Goal: Check status: Check status

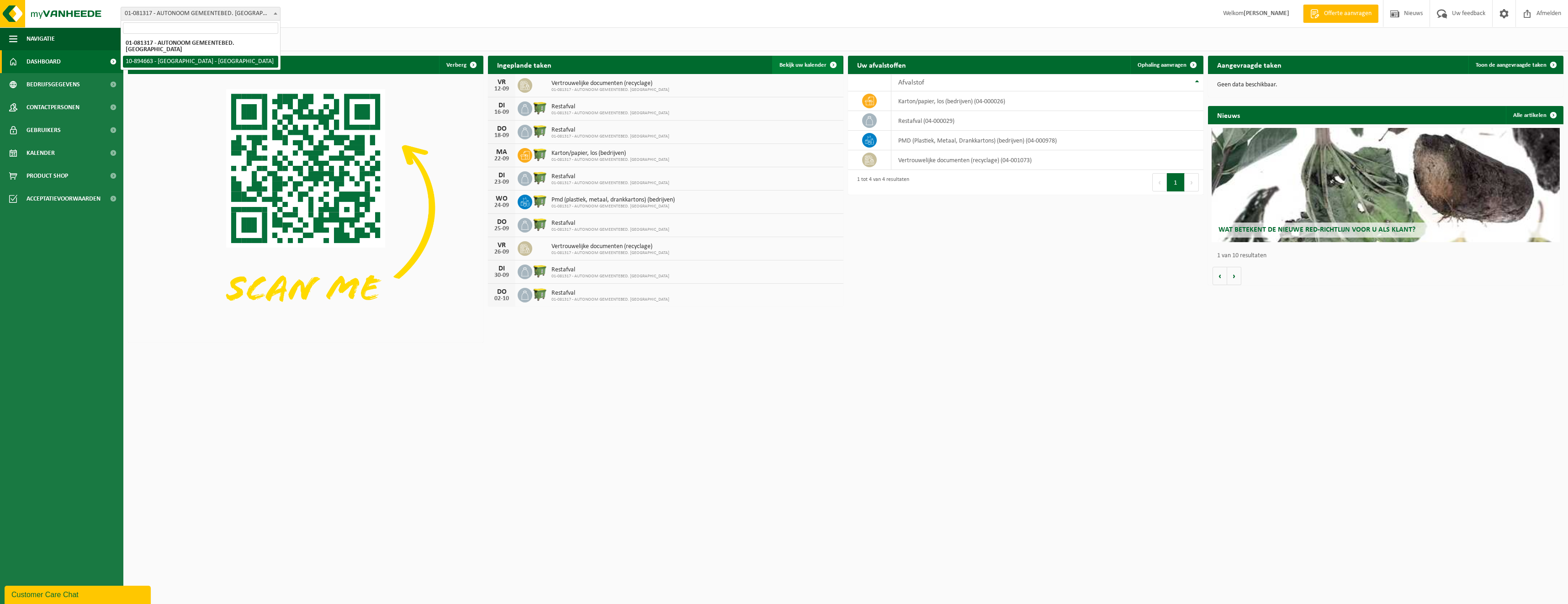
click at [831, 62] on span at bounding box center [833, 65] width 18 height 18
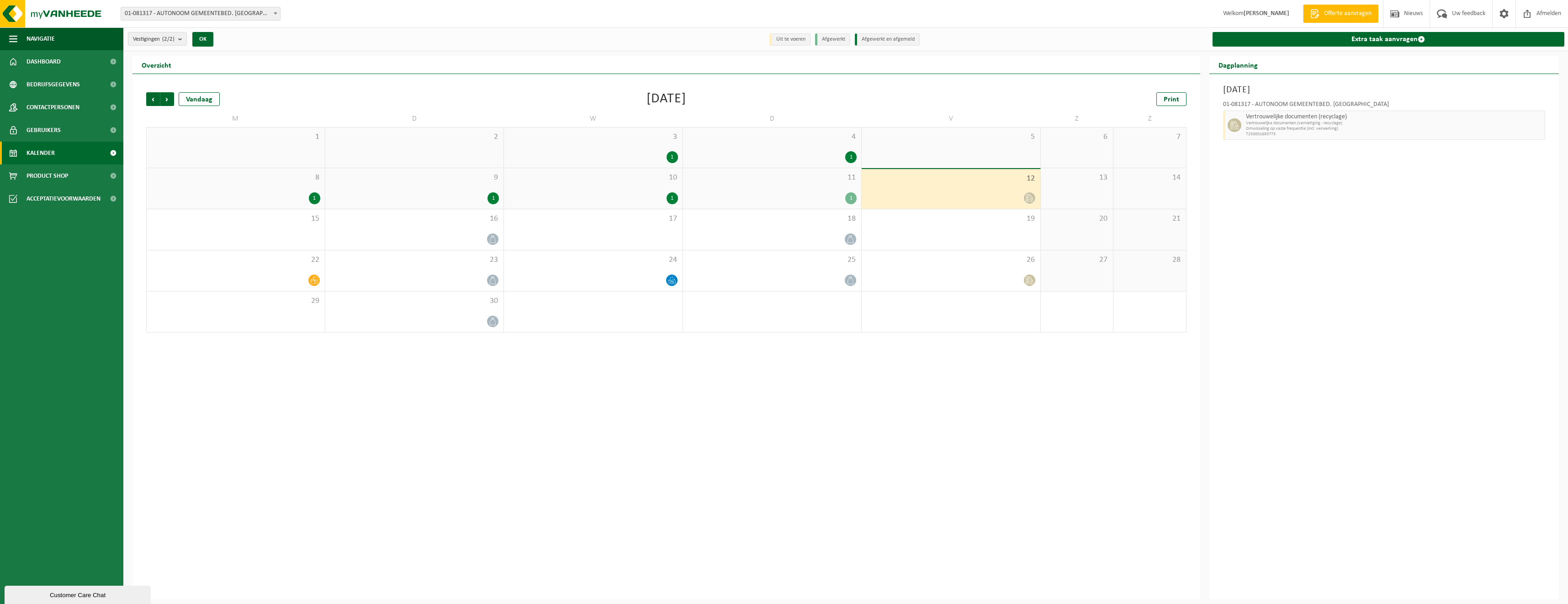
click at [278, 200] on div "1" at bounding box center [235, 199] width 169 height 12
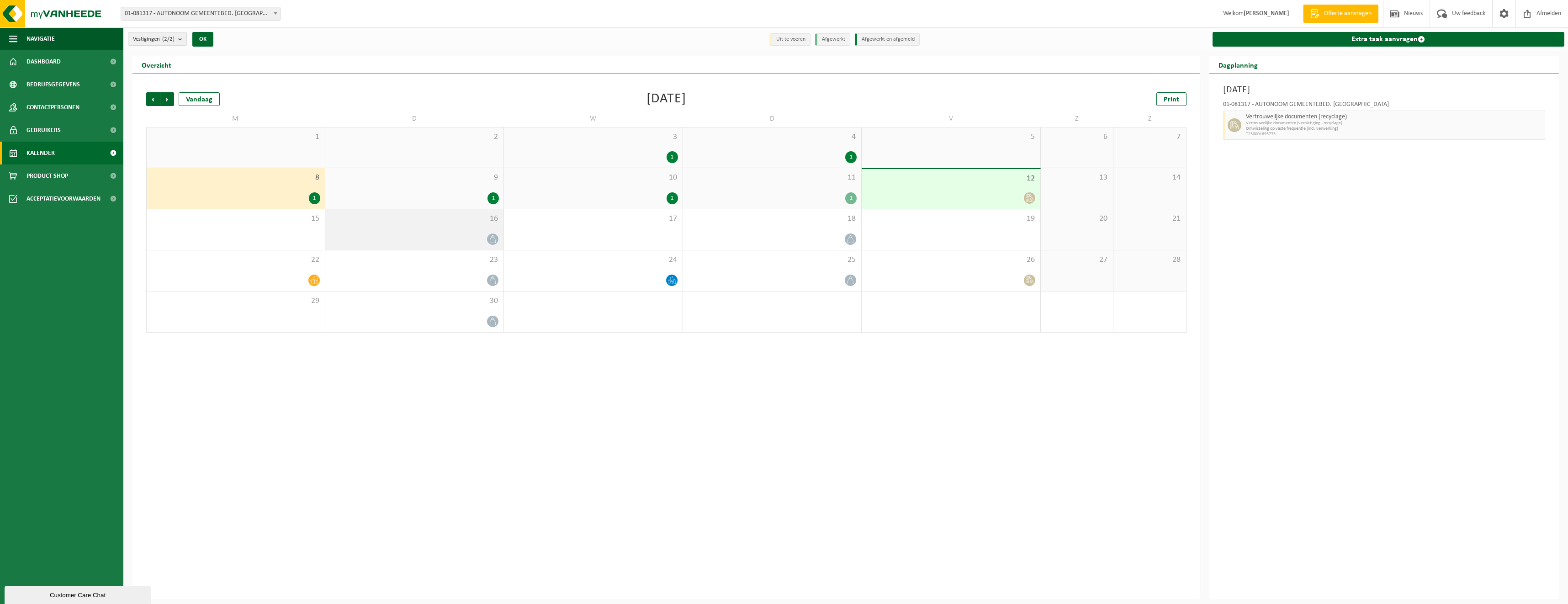
click at [386, 229] on div "16" at bounding box center [415, 229] width 179 height 41
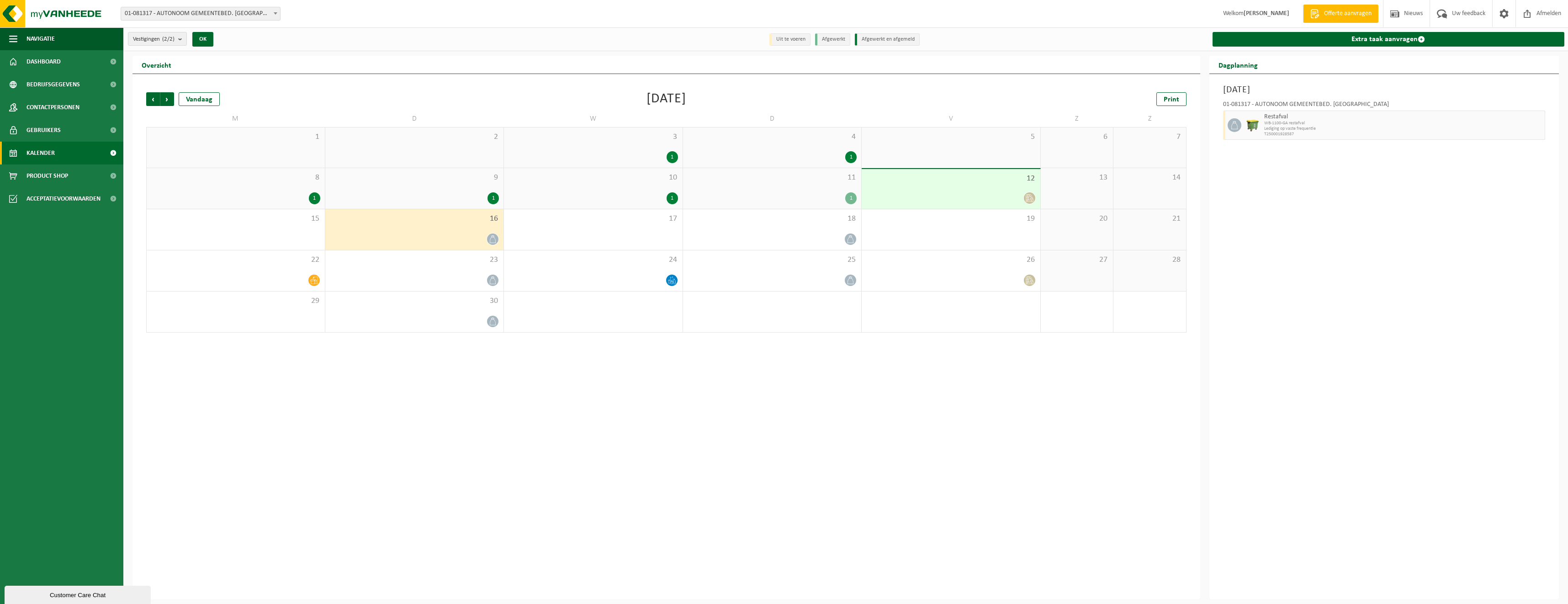
click at [401, 177] on span "9" at bounding box center [415, 178] width 170 height 10
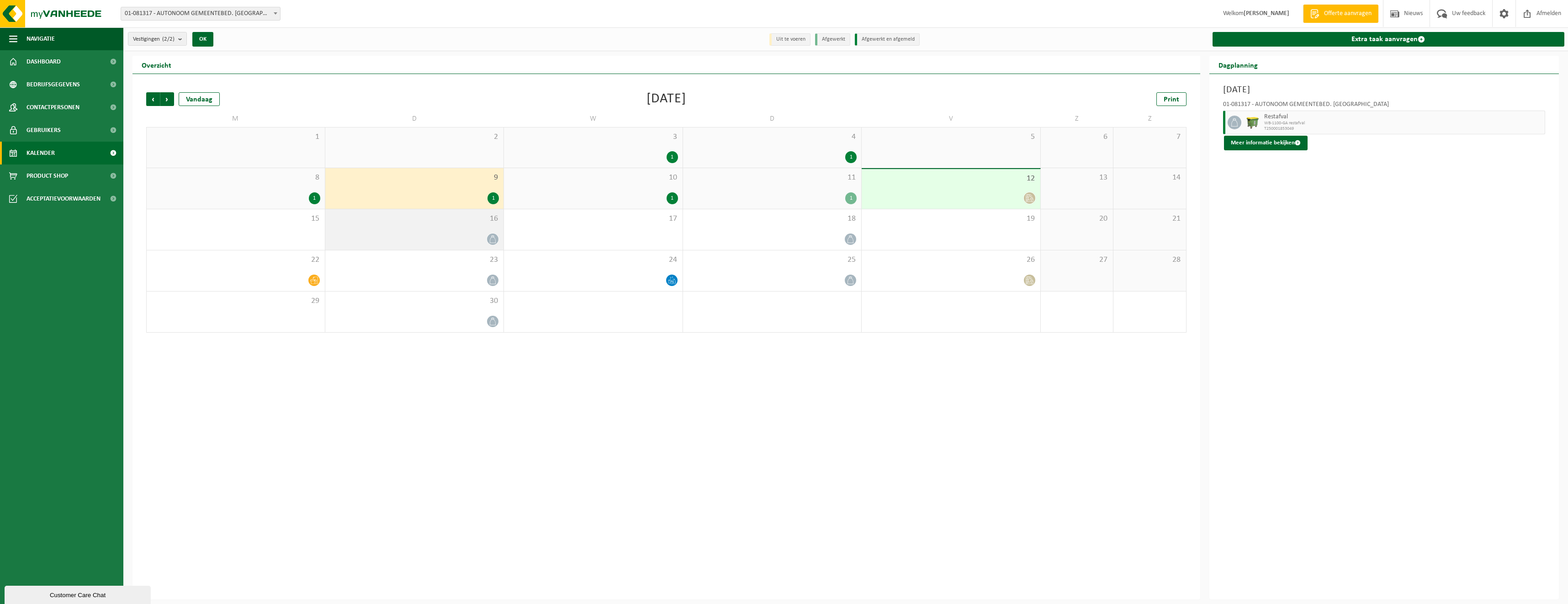
click at [396, 215] on span "16" at bounding box center [415, 219] width 170 height 10
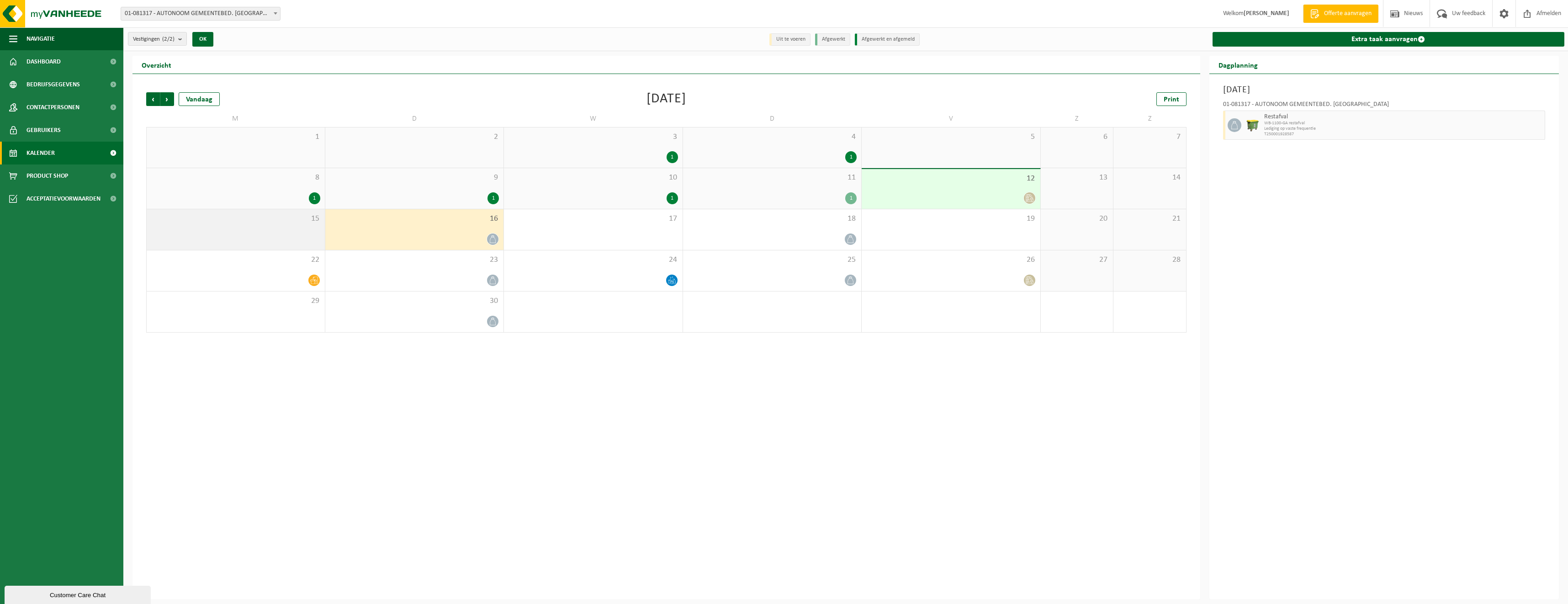
click at [278, 237] on div "15" at bounding box center [236, 229] width 178 height 41
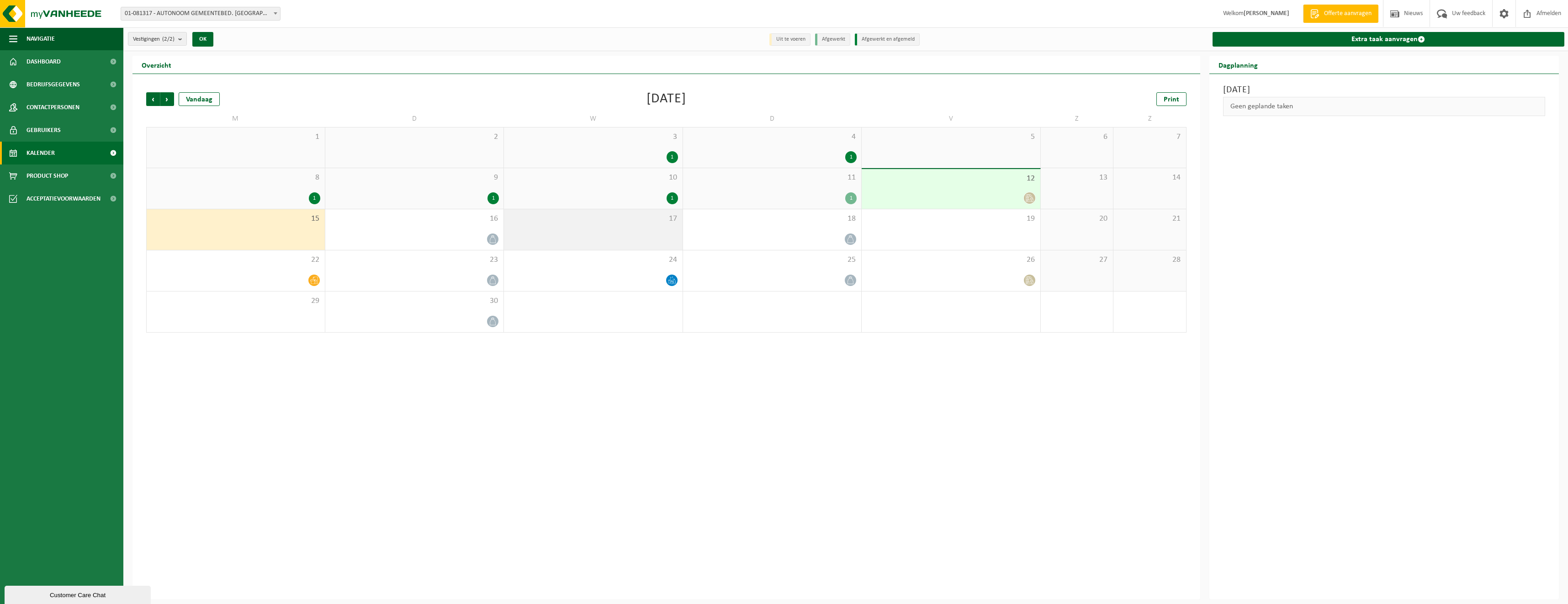
click at [628, 217] on span "17" at bounding box center [593, 219] width 170 height 10
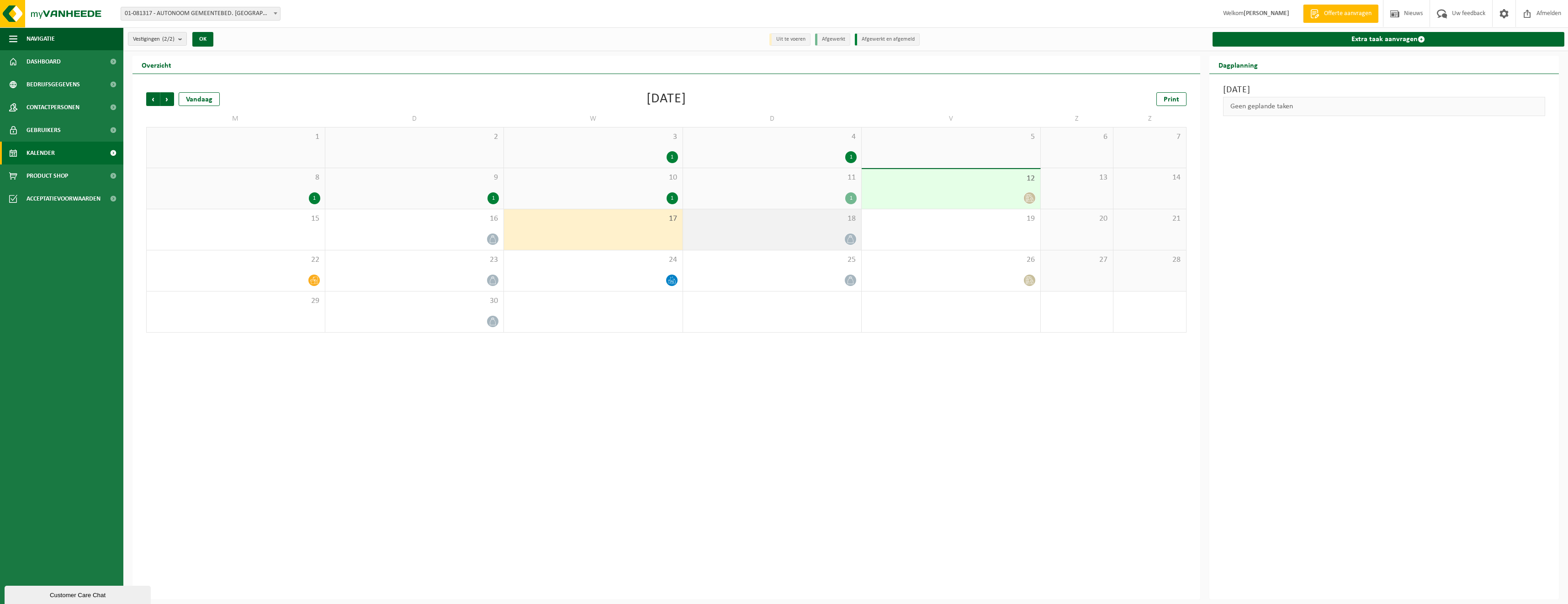
click at [793, 235] on div at bounding box center [773, 238] width 170 height 12
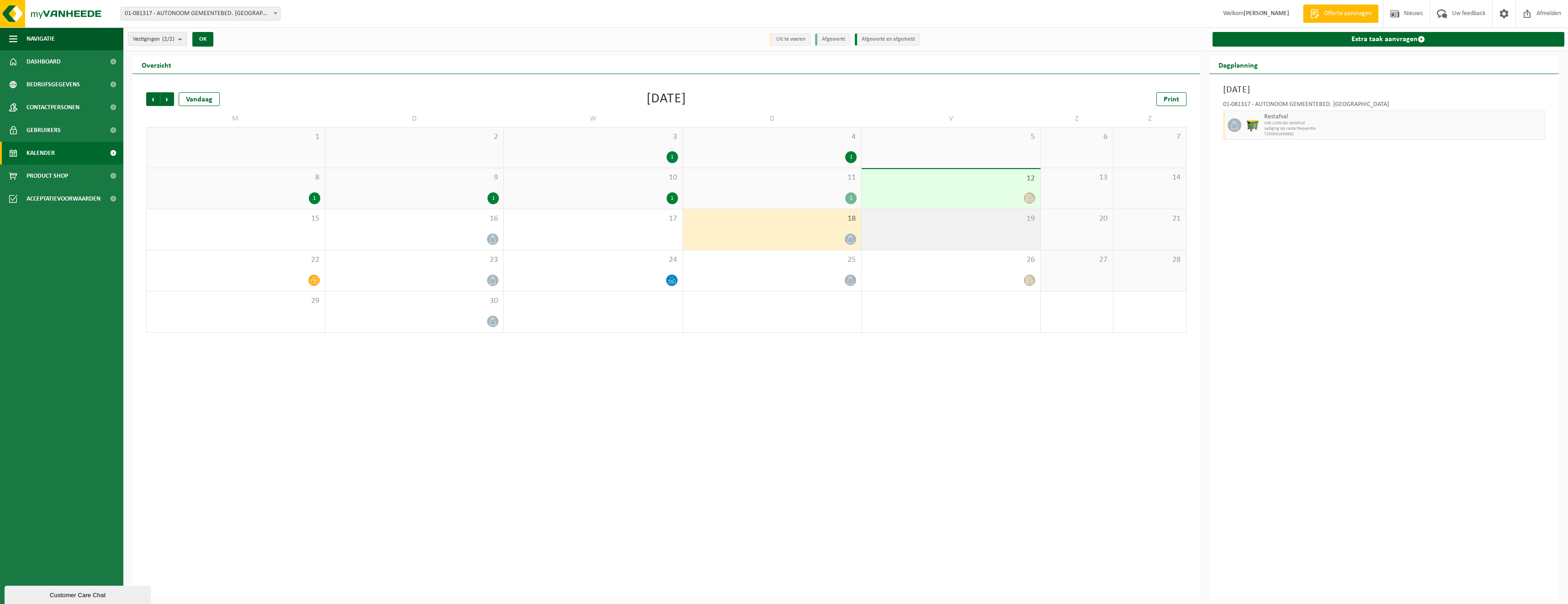
click at [1000, 236] on div "19" at bounding box center [951, 229] width 179 height 41
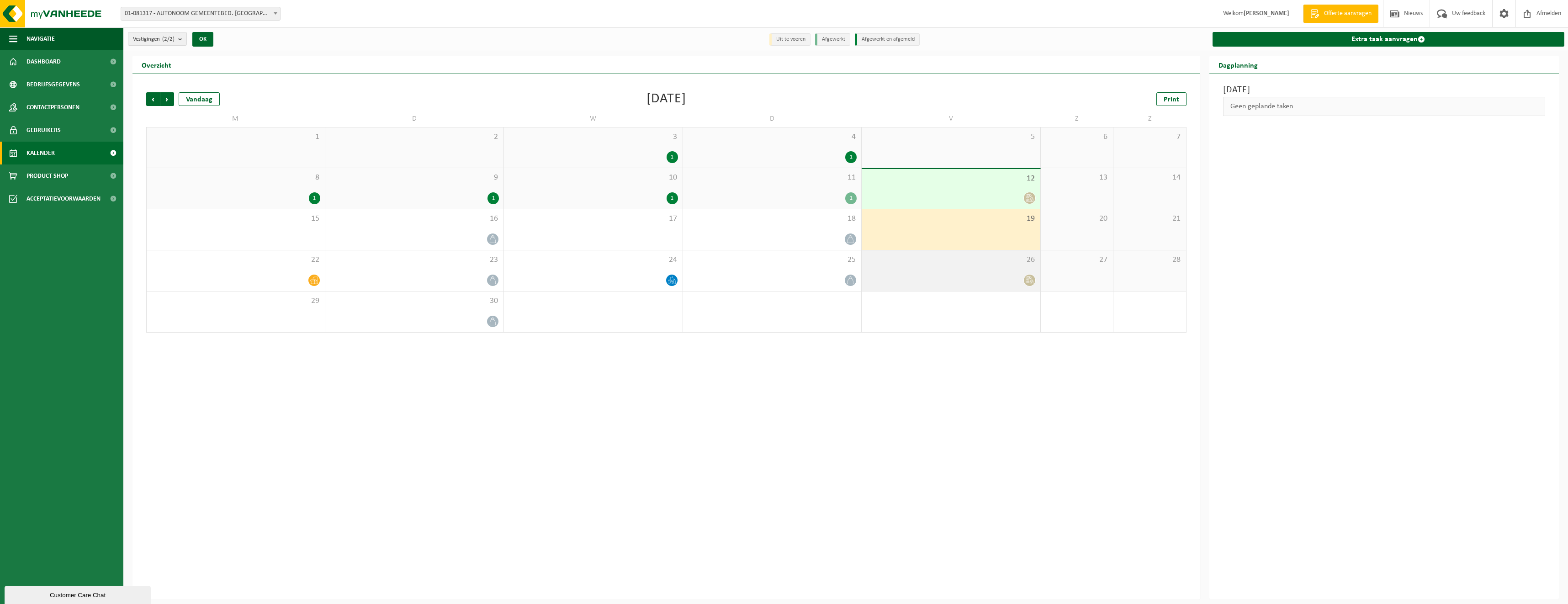
click at [998, 279] on div at bounding box center [951, 280] width 170 height 12
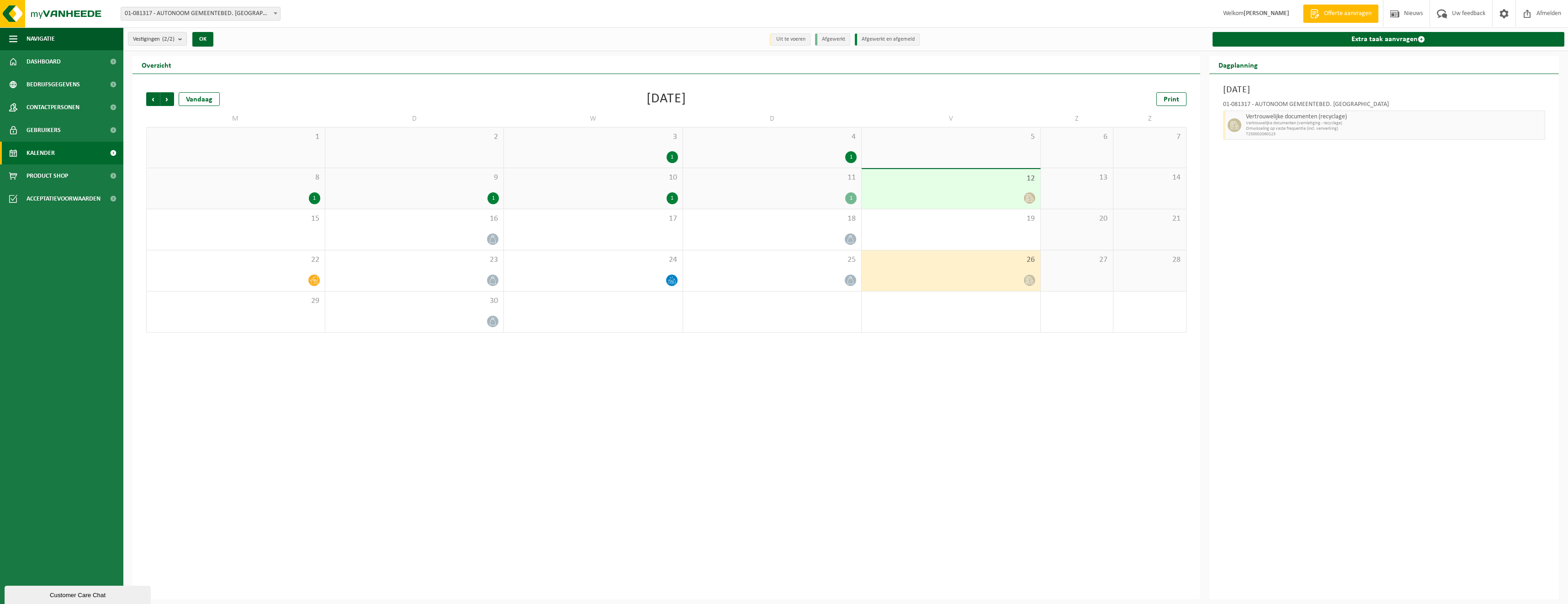
click at [931, 196] on div at bounding box center [951, 198] width 170 height 12
